Goal: Find specific page/section: Find specific page/section

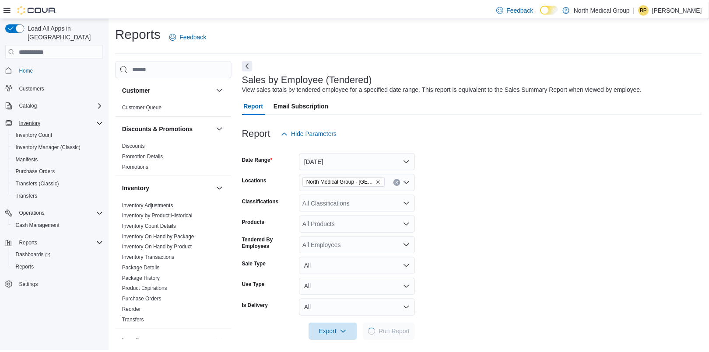
scroll to position [7, 0]
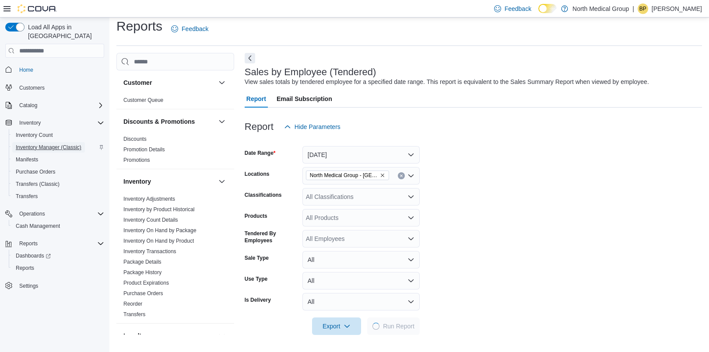
click at [44, 144] on span "Inventory Manager (Classic)" at bounding box center [49, 147] width 66 height 7
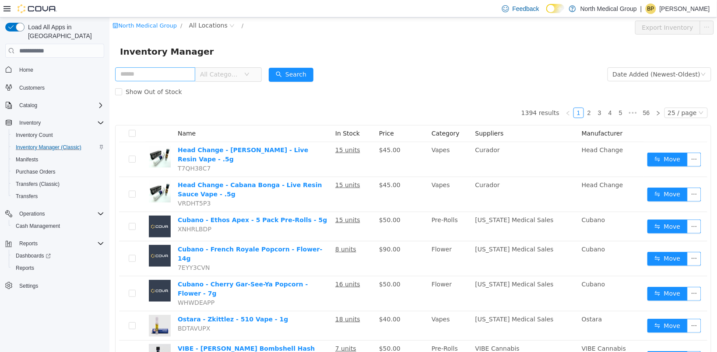
click at [154, 76] on input "text" at bounding box center [155, 74] width 80 height 14
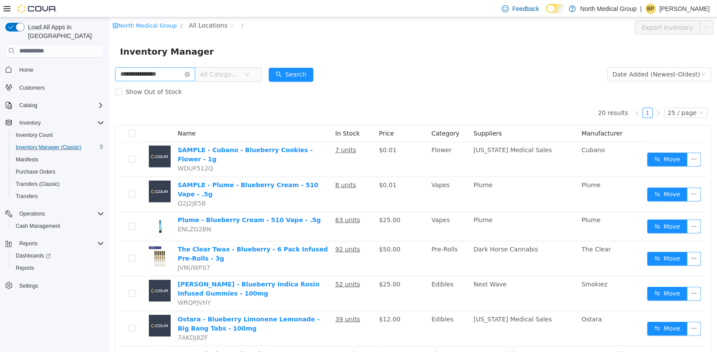
type input "**********"
click at [189, 72] on icon "icon: close-circle" at bounding box center [186, 74] width 5 height 5
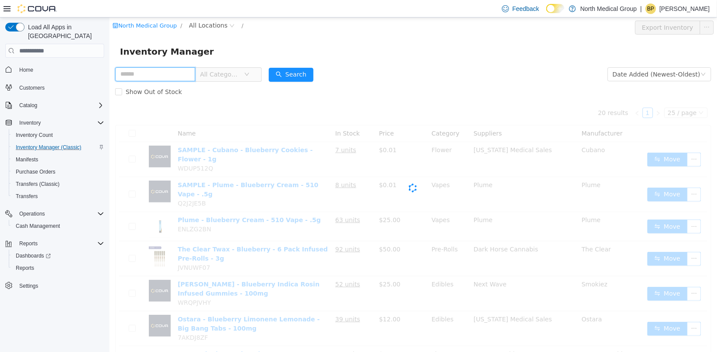
click at [184, 73] on input "text" at bounding box center [155, 74] width 80 height 14
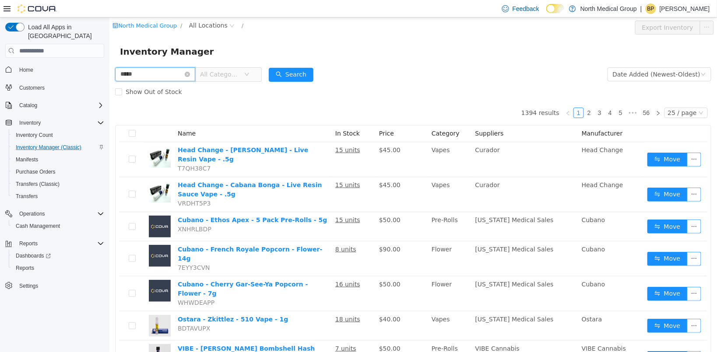
type input "*****"
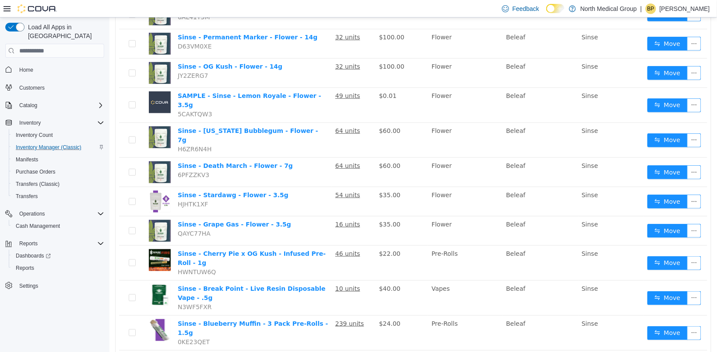
scroll to position [148, 0]
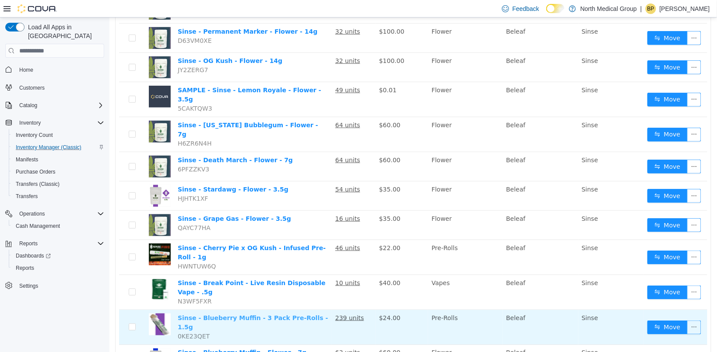
click at [239, 315] on link "Sinse - Blueberry Muffin - 3 Pack Pre-Rolls - 1.5g" at bounding box center [252, 323] width 150 height 16
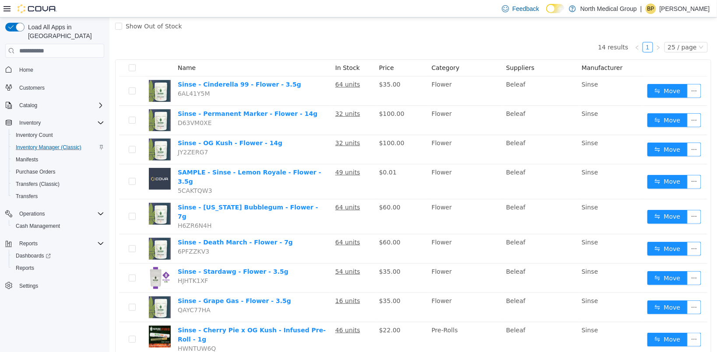
scroll to position [0, 0]
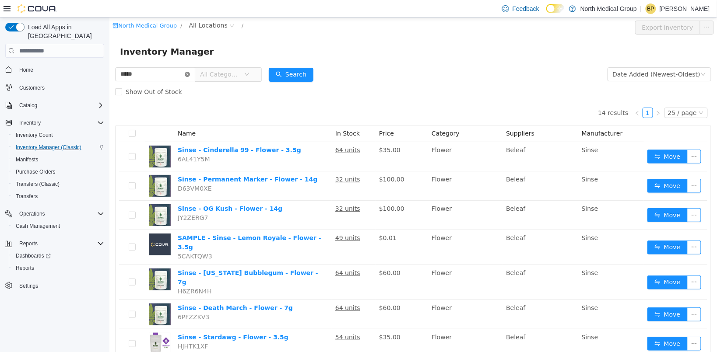
click at [189, 73] on icon "icon: close-circle" at bounding box center [186, 74] width 5 height 5
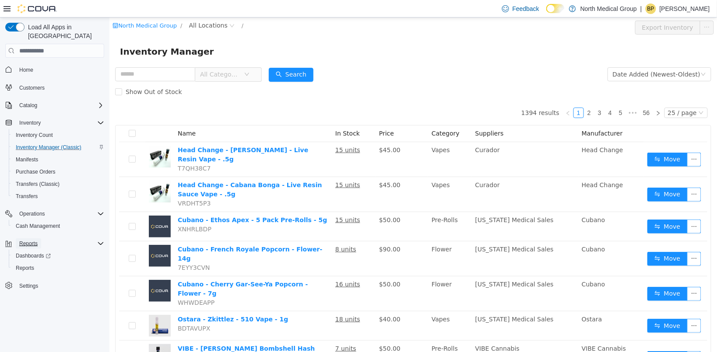
click at [29, 240] on span "Reports" at bounding box center [28, 243] width 18 height 7
click at [674, 9] on p "Benjamin Pitzer" at bounding box center [684, 9] width 50 height 11
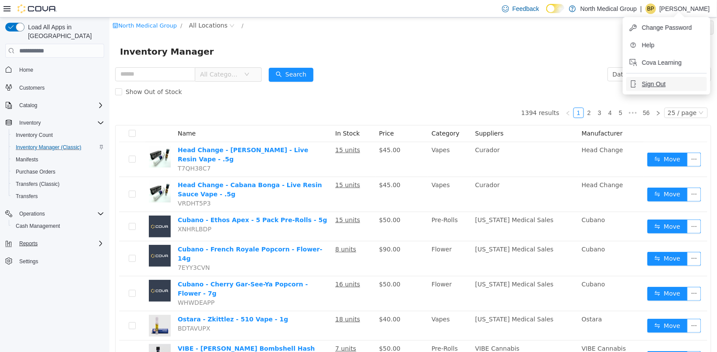
click at [655, 80] on span "Sign Out" at bounding box center [654, 84] width 24 height 9
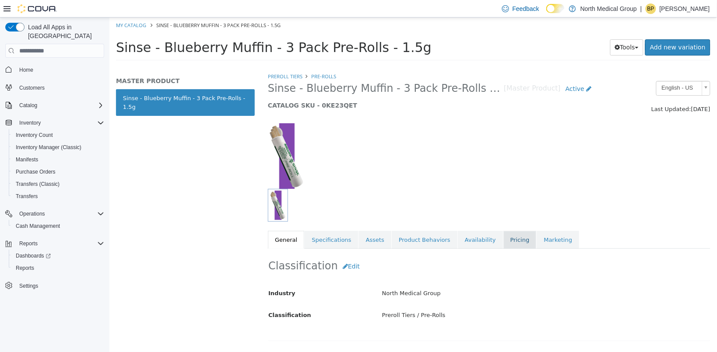
click at [506, 239] on link "Pricing" at bounding box center [519, 240] width 33 height 18
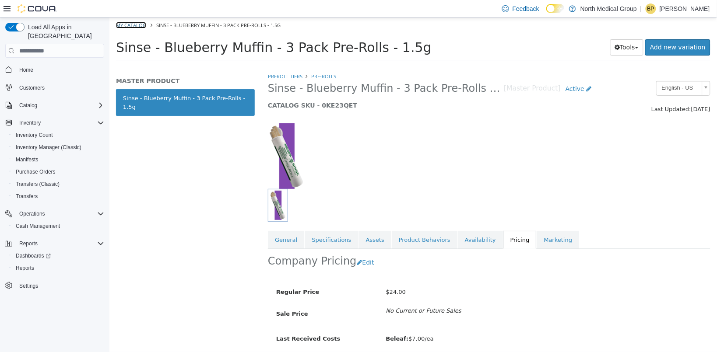
click at [129, 23] on link "My Catalog" at bounding box center [131, 25] width 30 height 7
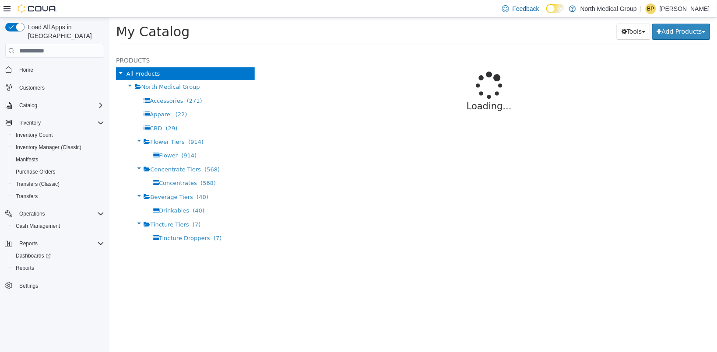
select select "**********"
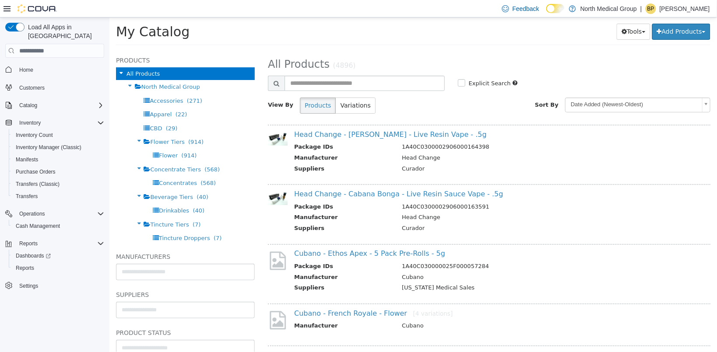
click at [675, 4] on p "Benjamin Pitzer" at bounding box center [684, 9] width 50 height 11
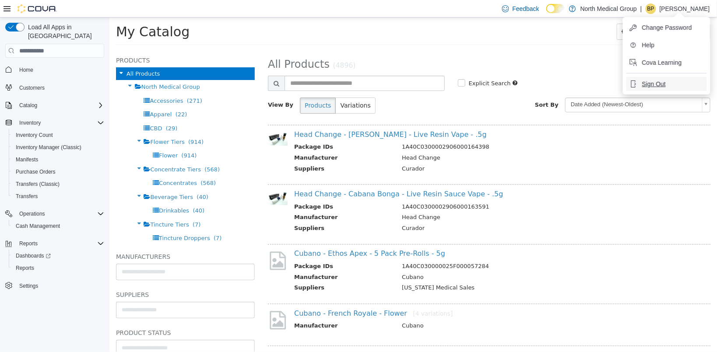
click at [659, 84] on span "Sign Out" at bounding box center [654, 84] width 24 height 9
